Goal: Task Accomplishment & Management: Manage account settings

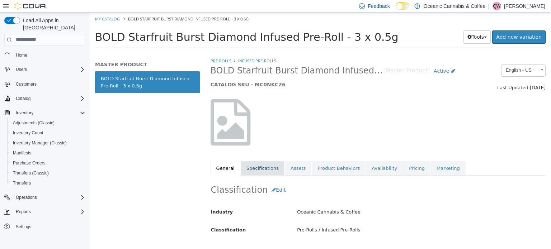
click at [250, 169] on link "Specifications" at bounding box center [263, 168] width 44 height 15
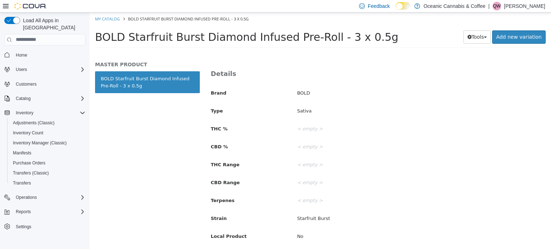
scroll to position [139, 0]
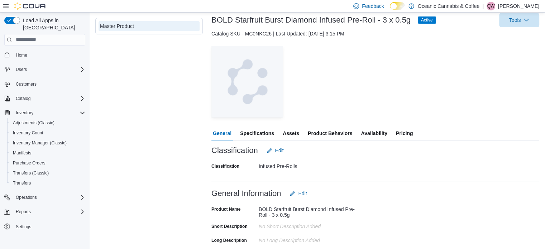
scroll to position [43, 0]
click at [263, 128] on span "Specifications" at bounding box center [257, 133] width 34 height 14
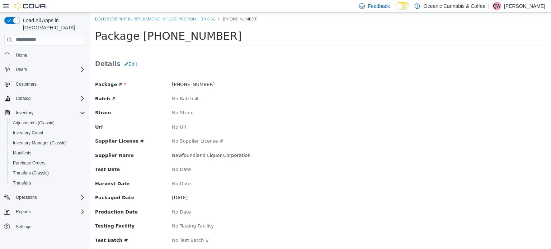
scroll to position [72, 0]
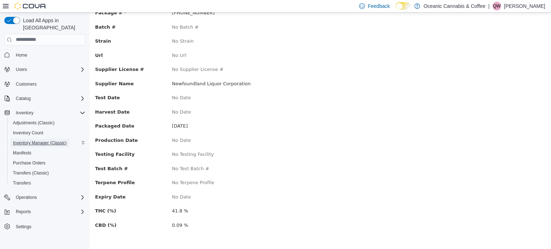
click at [31, 140] on span "Inventory Manager (Classic)" at bounding box center [40, 143] width 54 height 9
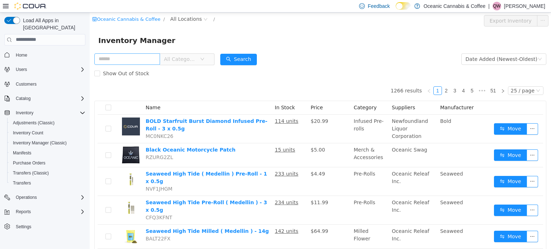
click at [128, 57] on input "text" at bounding box center [127, 58] width 66 height 11
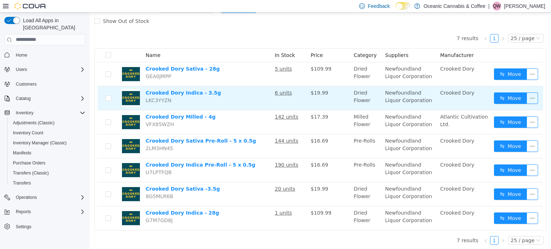
scroll to position [53, 0]
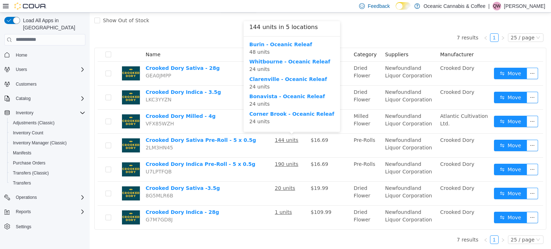
click at [273, 110] on div "Corner Brook - Oceanic Releaf 24 units" at bounding box center [291, 117] width 85 height 15
click at [273, 112] on b "Corner Brook - Oceanic Releaf" at bounding box center [291, 114] width 85 height 6
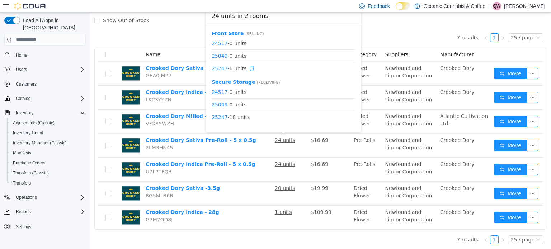
click at [223, 66] on link "25247" at bounding box center [220, 68] width 16 height 6
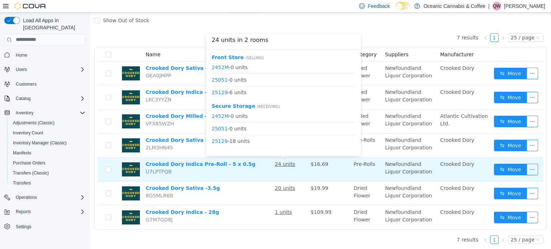
click at [287, 163] on u "24 units" at bounding box center [285, 164] width 20 height 6
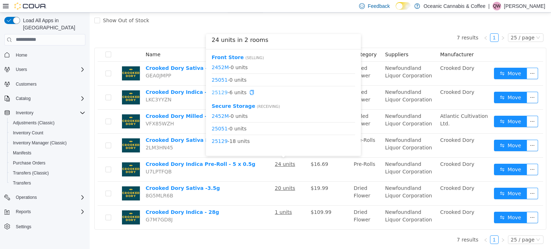
click at [221, 94] on link "25129" at bounding box center [220, 92] width 16 height 6
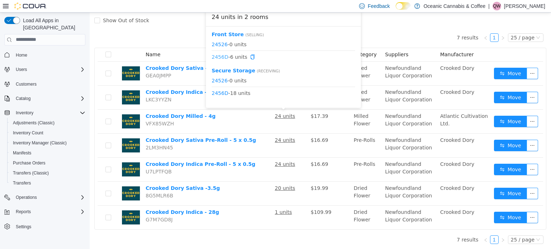
click at [215, 56] on link "2456D" at bounding box center [220, 57] width 16 height 6
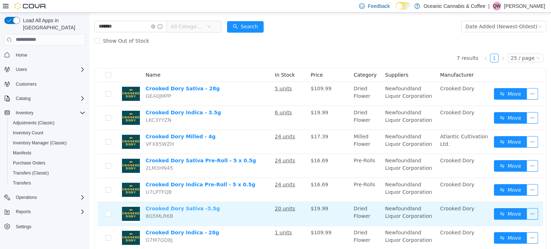
scroll to position [49, 0]
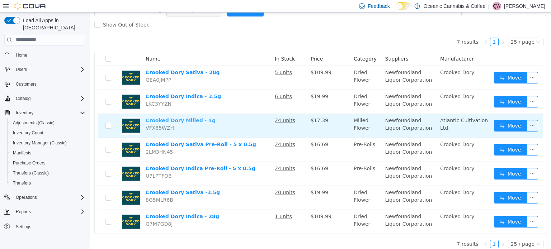
click at [184, 122] on link "Crooked Dory Milled - 4g" at bounding box center [181, 120] width 70 height 6
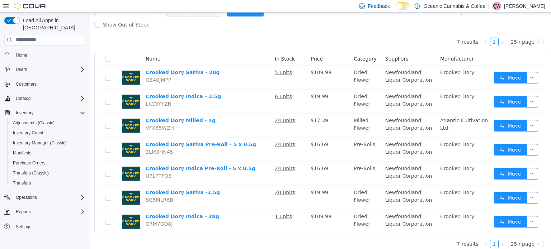
click at [337, 28] on div "Show Out of Stock" at bounding box center [320, 24] width 452 height 14
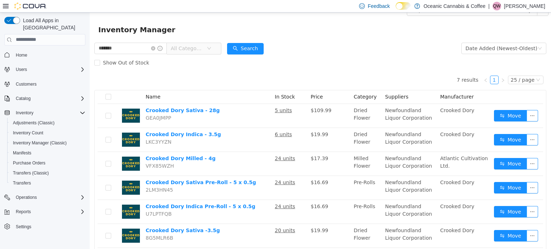
scroll to position [3, 0]
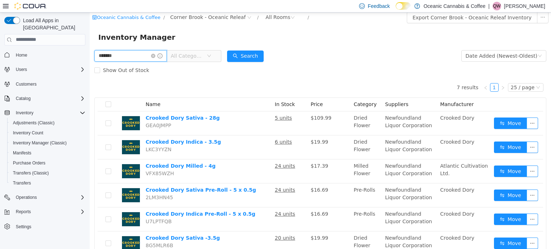
click at [143, 53] on input "*******" at bounding box center [130, 55] width 72 height 11
type input "*****"
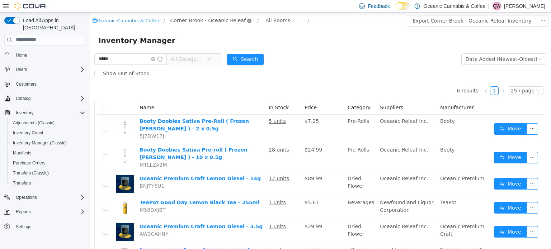
click at [247, 19] on icon "icon: close-circle" at bounding box center [249, 20] width 4 height 4
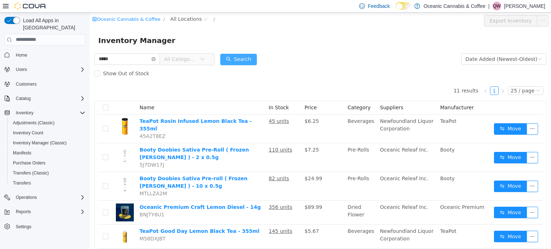
click at [236, 58] on button "Search" at bounding box center [238, 58] width 37 height 11
click at [192, 57] on span "All Categories" at bounding box center [180, 58] width 33 height 7
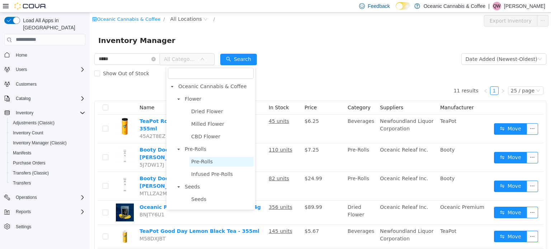
click at [209, 159] on span "Pre-Rolls" at bounding box center [202, 162] width 22 height 6
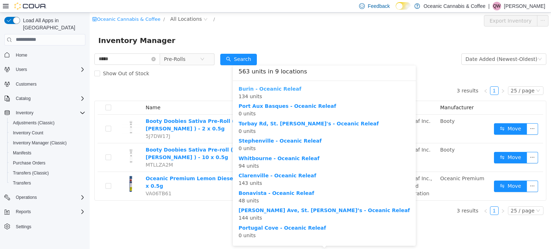
click at [268, 89] on b "Burin - Oceanic Releaf" at bounding box center [269, 89] width 63 height 6
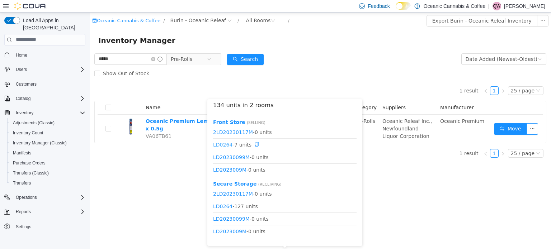
click at [229, 143] on link "LD0264" at bounding box center [222, 145] width 19 height 6
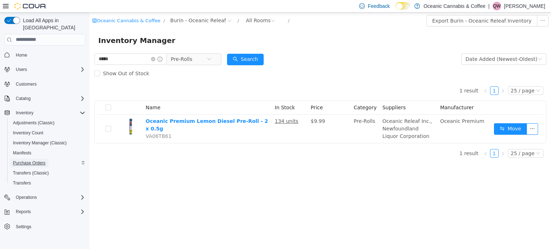
click at [38, 160] on span "Purchase Orders" at bounding box center [29, 163] width 33 height 6
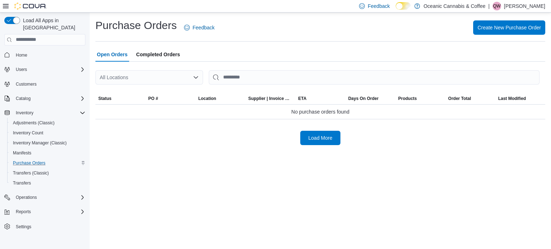
click at [189, 78] on div "All Locations" at bounding box center [149, 77] width 108 height 14
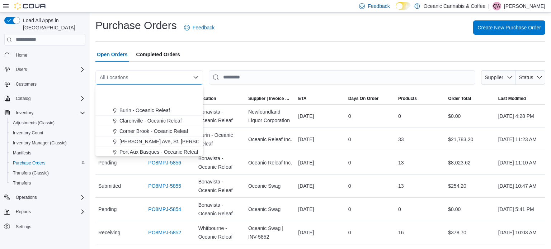
scroll to position [43, 0]
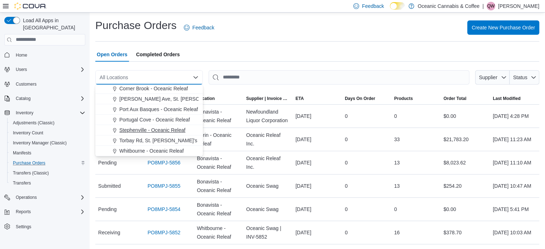
click at [167, 129] on span "Stephenville - Oceanic Releaf" at bounding box center [152, 130] width 66 height 7
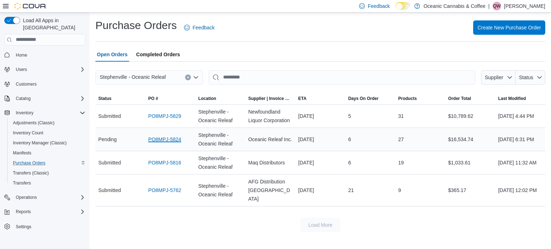
click at [152, 136] on link "PO8MPJ-5824" at bounding box center [164, 139] width 33 height 9
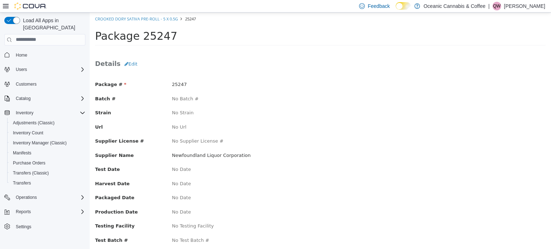
scroll to position [72, 0]
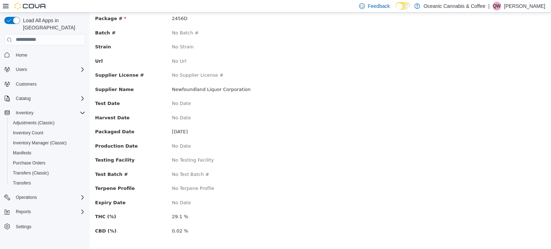
scroll to position [66, 0]
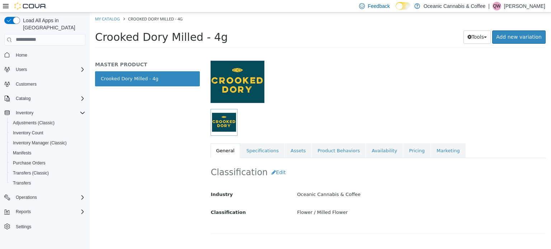
scroll to position [47, 0]
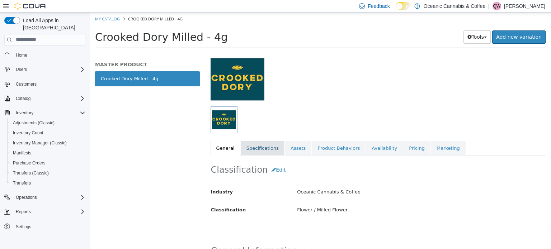
click at [274, 141] on link "Specifications" at bounding box center [263, 148] width 44 height 15
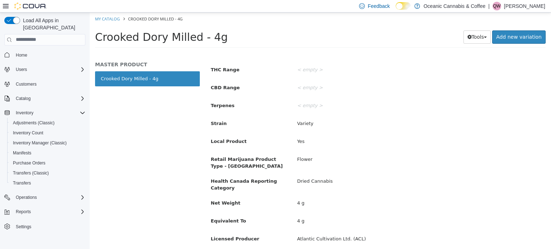
scroll to position [285, 0]
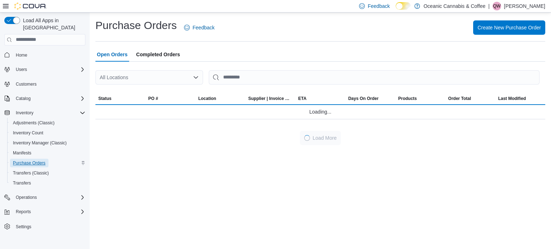
click at [43, 159] on span "Purchase Orders" at bounding box center [29, 163] width 33 height 9
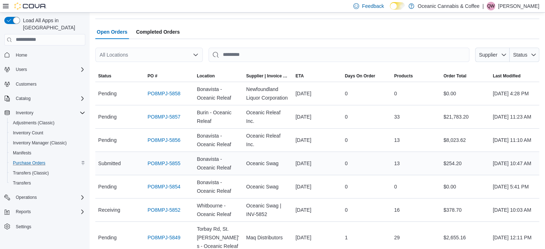
scroll to position [23, 0]
click at [145, 51] on div "All Locations" at bounding box center [149, 54] width 108 height 14
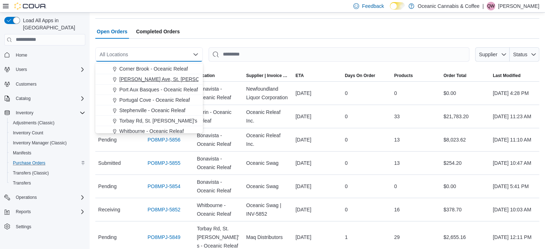
scroll to position [40, 0]
click at [162, 113] on span "Stephenville - Oceanic Releaf" at bounding box center [152, 109] width 66 height 7
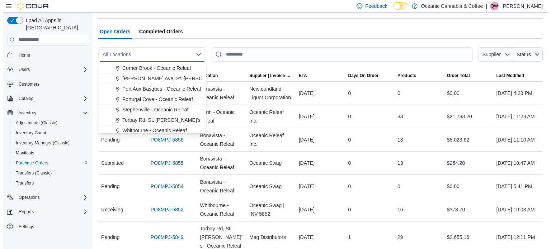
scroll to position [0, 0]
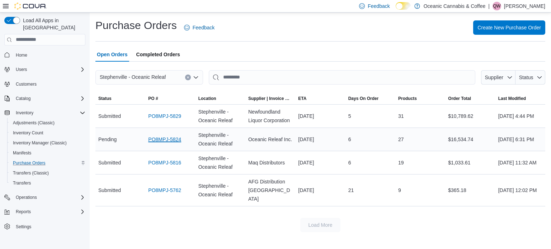
click at [158, 139] on link "PO8MPJ-5824" at bounding box center [164, 139] width 33 height 9
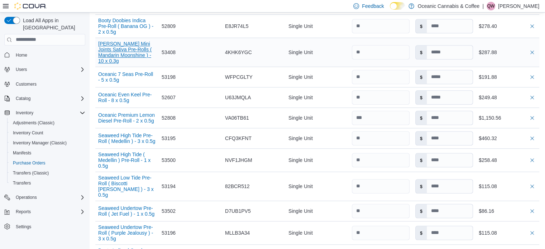
scroll to position [578, 0]
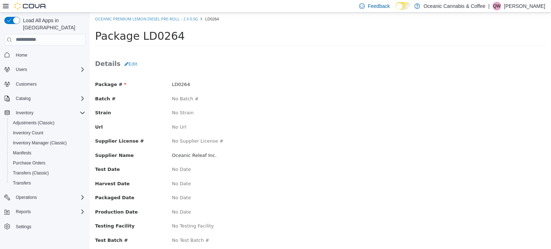
scroll to position [72, 0]
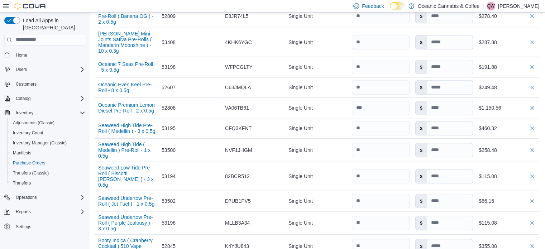
scroll to position [587, 0]
click at [308, 111] on div "Single Unit" at bounding box center [317, 107] width 63 height 14
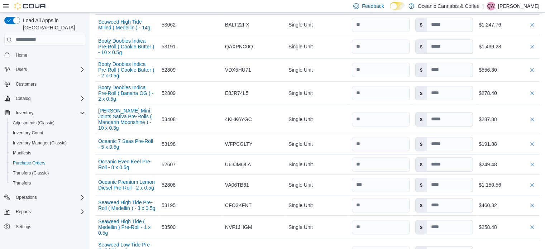
scroll to position [524, 0]
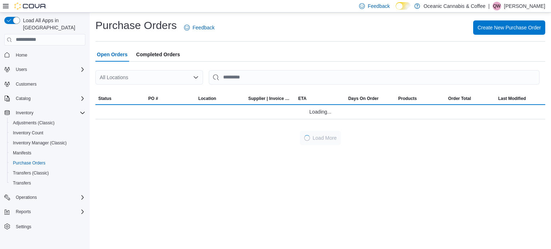
click at [166, 76] on div "All Locations" at bounding box center [149, 77] width 108 height 14
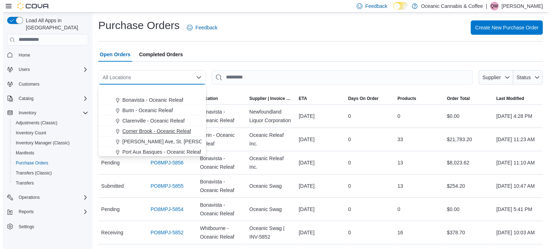
scroll to position [43, 0]
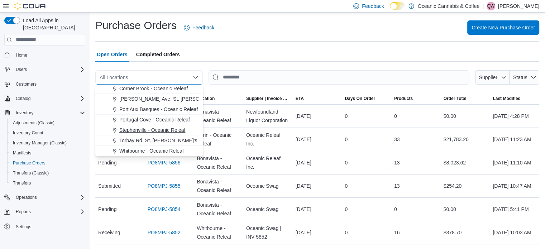
click at [176, 127] on span "Stephenville - Oceanic Releaf" at bounding box center [152, 130] width 66 height 7
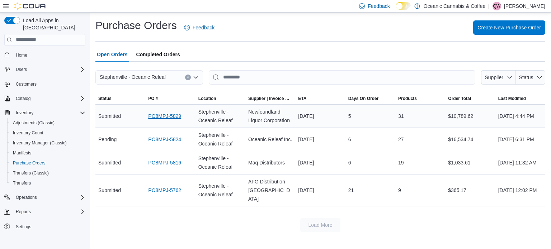
click at [168, 119] on link "PO8MPJ-5829" at bounding box center [164, 116] width 33 height 9
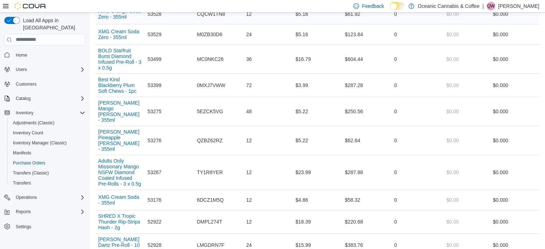
scroll to position [628, 0]
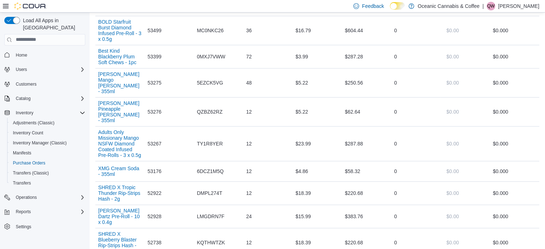
click at [273, 143] on td "Qty Ordered 12" at bounding box center [267, 143] width 49 height 35
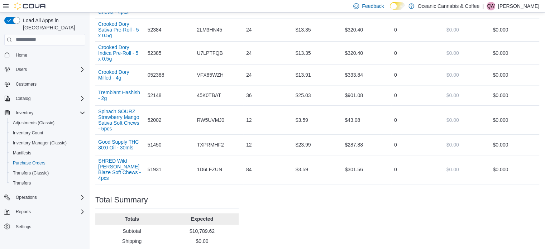
scroll to position [918, 0]
